Goal: Task Accomplishment & Management: Use online tool/utility

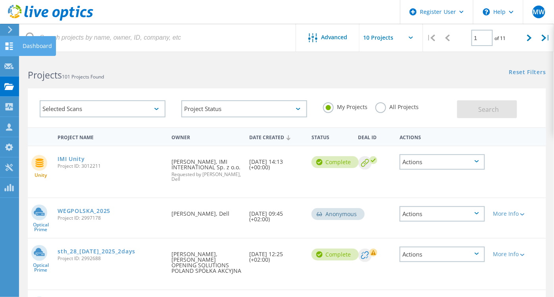
click at [6, 42] on use at bounding box center [10, 46] width 8 height 8
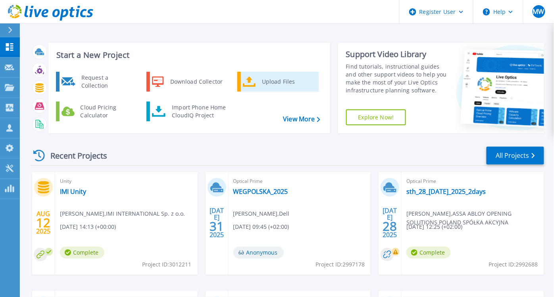
click at [265, 81] on div "Upload Files" at bounding box center [287, 82] width 59 height 16
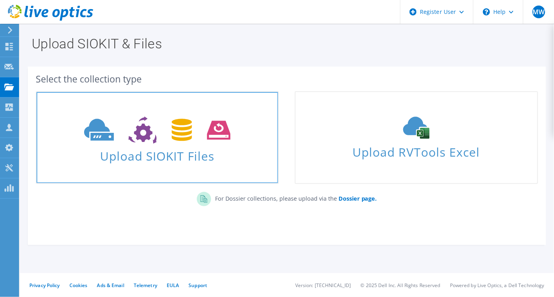
click at [255, 114] on span at bounding box center [157, 129] width 242 height 33
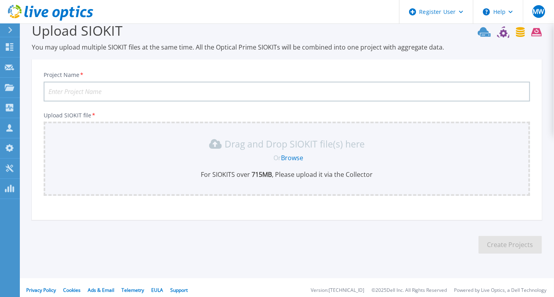
scroll to position [18, 0]
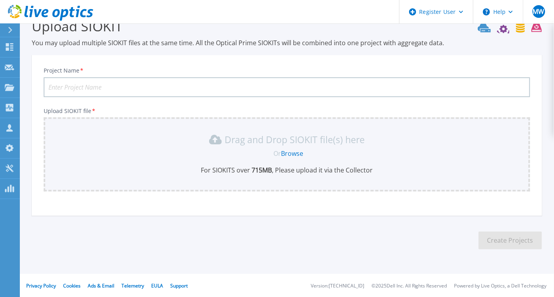
click at [298, 153] on link "Browse" at bounding box center [292, 153] width 22 height 9
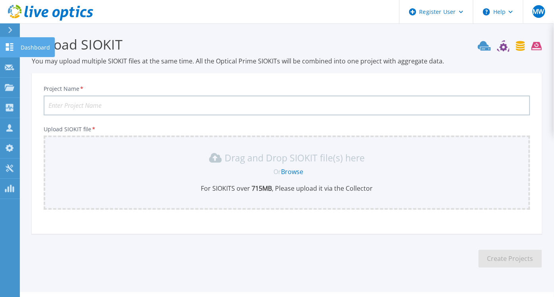
click at [9, 46] on icon at bounding box center [10, 47] width 10 height 8
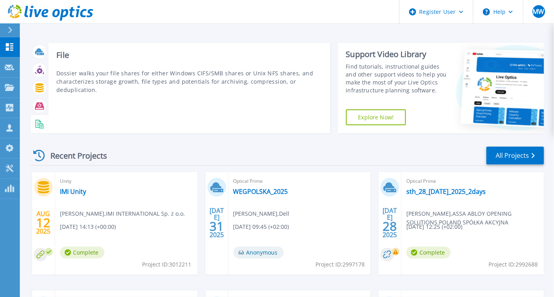
click at [34, 123] on div at bounding box center [40, 124] width 14 height 14
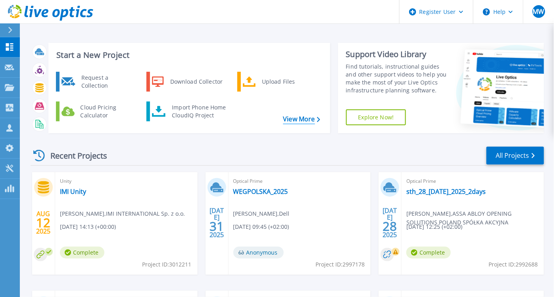
click at [296, 123] on link "View More" at bounding box center [301, 119] width 37 height 8
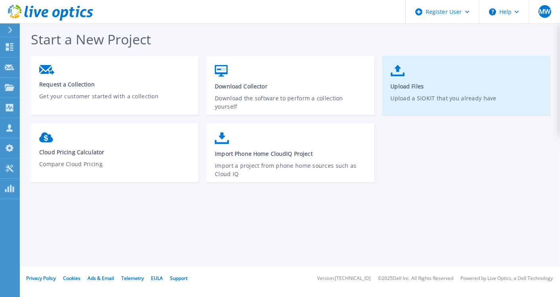
click at [439, 75] on link "Upload Files Upload a SIOKIT that you already have" at bounding box center [467, 89] width 168 height 57
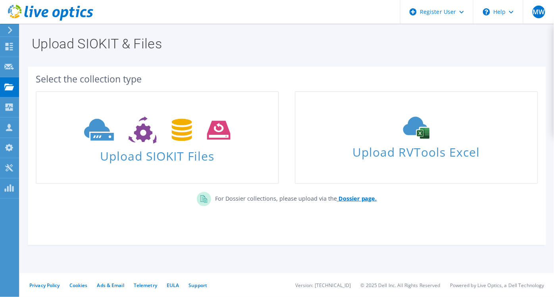
click at [353, 199] on b "Dossier page." at bounding box center [357, 199] width 38 height 8
